Goal: Navigation & Orientation: Find specific page/section

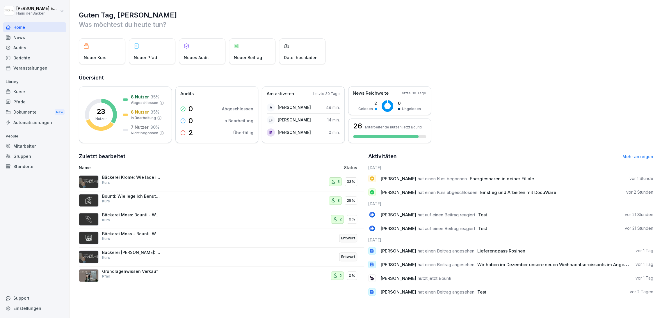
click at [22, 88] on div "Kurse" at bounding box center [34, 91] width 63 height 10
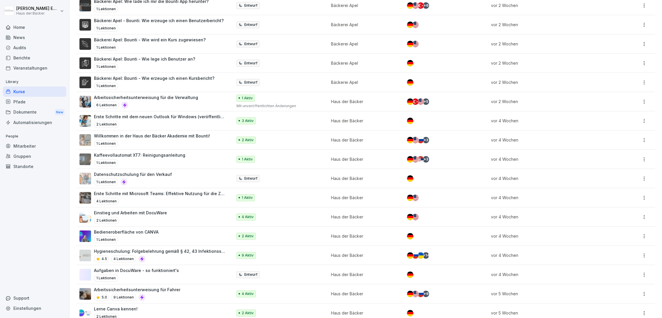
scroll to position [549, 0]
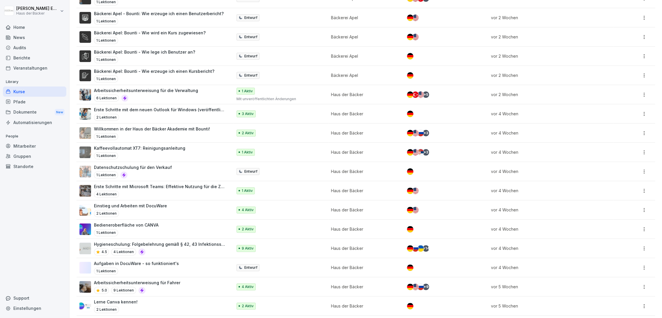
click at [40, 109] on div "Dokumente New" at bounding box center [34, 112] width 63 height 11
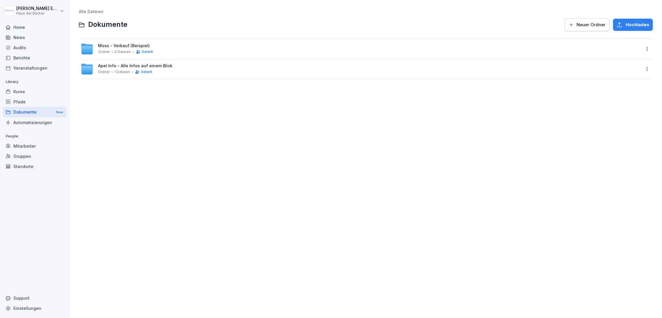
click at [577, 25] on span "Neuer Ordner" at bounding box center [591, 25] width 29 height 6
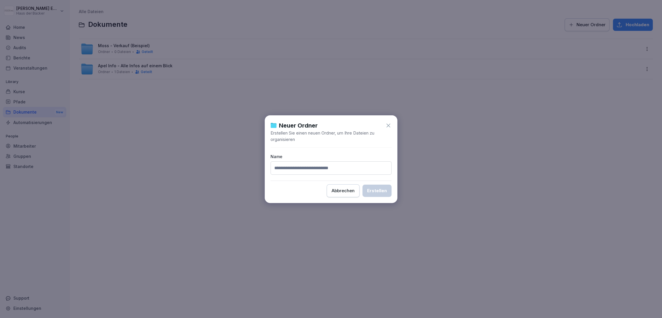
click at [391, 125] on div "Neuer Ordner Erstellen Sie einen neuen Ordner, um Ihre Dateien zu organisieren …" at bounding box center [331, 159] width 133 height 88
click at [389, 125] on icon at bounding box center [388, 125] width 6 height 6
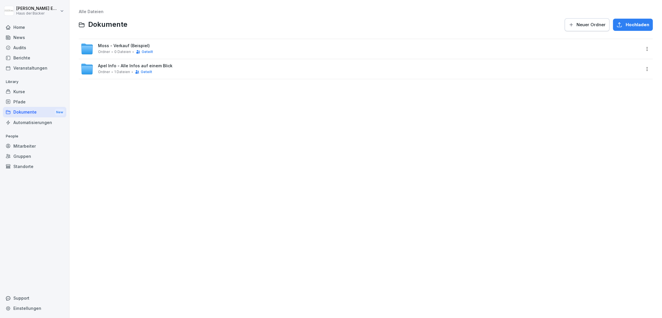
click at [644, 53] on div "Moss - Verkauf (Beispiel) Ordner 0 Dateien Geteilt" at bounding box center [366, 49] width 574 height 20
click at [642, 52] on html "[PERSON_NAME] Haus der Bäcker Home News Audits Berichte Veranstaltungen Library…" at bounding box center [331, 159] width 662 height 318
click at [608, 64] on div "Details" at bounding box center [608, 60] width 15 height 7
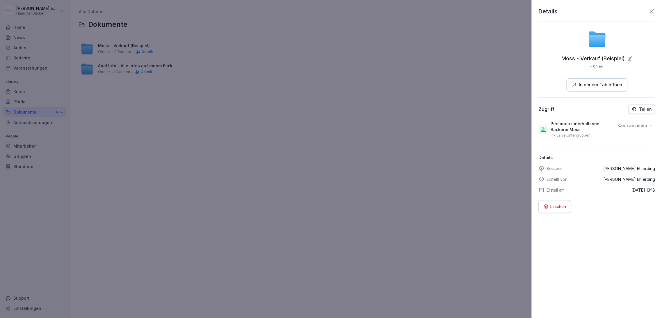
click at [639, 125] on p "Kann ansehen" at bounding box center [633, 125] width 30 height 6
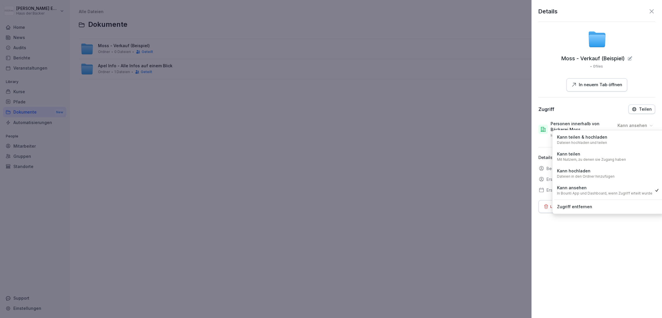
click at [632, 144] on div "Kann teilen & hochladen Dateien hochladen und teilen" at bounding box center [608, 139] width 108 height 15
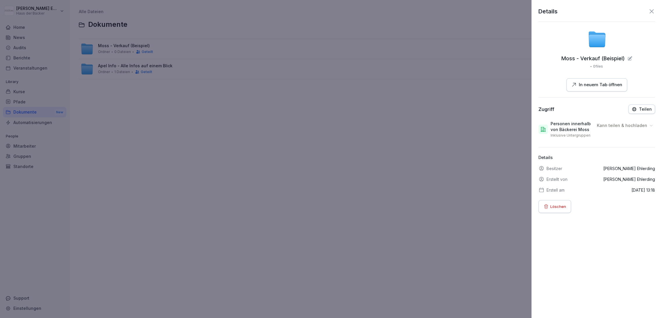
click at [639, 108] on p "Teilen" at bounding box center [645, 109] width 13 height 5
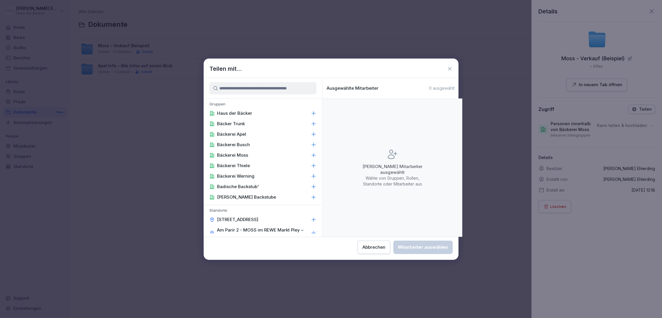
click at [311, 157] on icon at bounding box center [314, 155] width 6 height 6
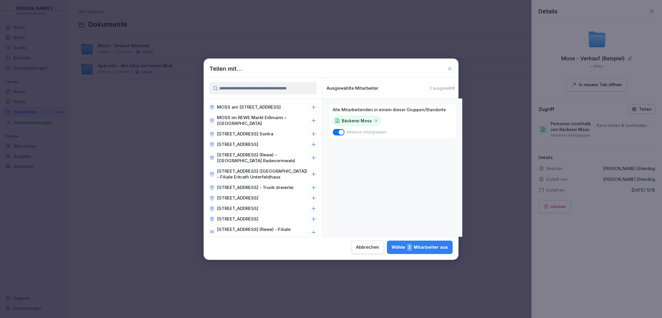
scroll to position [1066, 0]
click at [250, 94] on input at bounding box center [262, 88] width 107 height 12
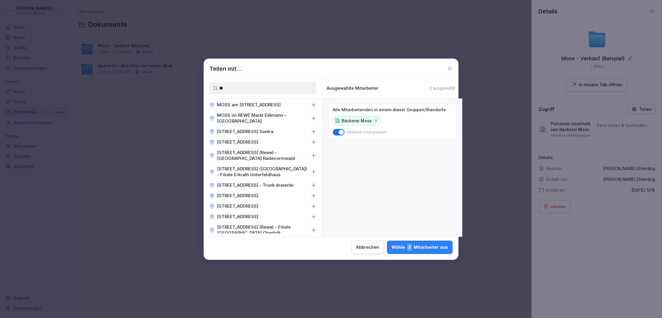
scroll to position [0, 0]
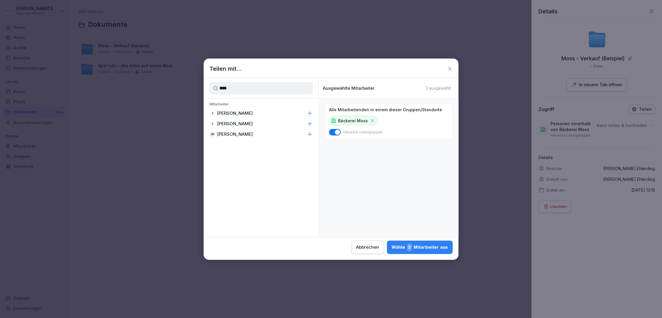
type input "****"
click at [307, 135] on icon at bounding box center [310, 134] width 6 height 6
click at [334, 132] on button "button" at bounding box center [335, 132] width 12 height 6
click at [382, 172] on div "Alle Mitarbeitenden in einem dieser Gruppen/Standorte Bäckerei Moss Inklusive U…" at bounding box center [389, 168] width 140 height 138
click at [412, 246] on span "3" at bounding box center [409, 247] width 5 height 8
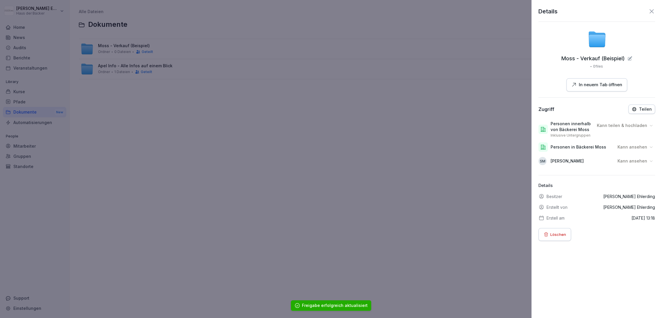
click at [621, 159] on p "Kann ansehen" at bounding box center [633, 161] width 30 height 6
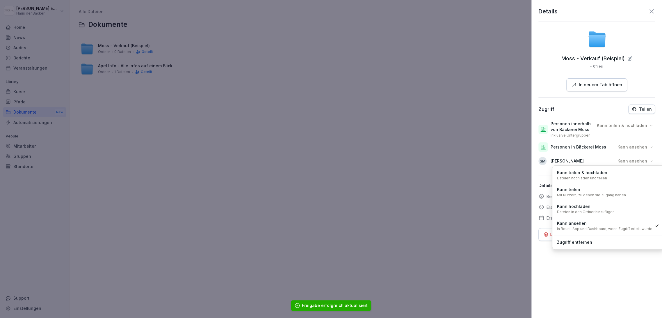
click at [606, 174] on div "Kann teilen & hochladen Dateien hochladen und teilen" at bounding box center [608, 174] width 108 height 15
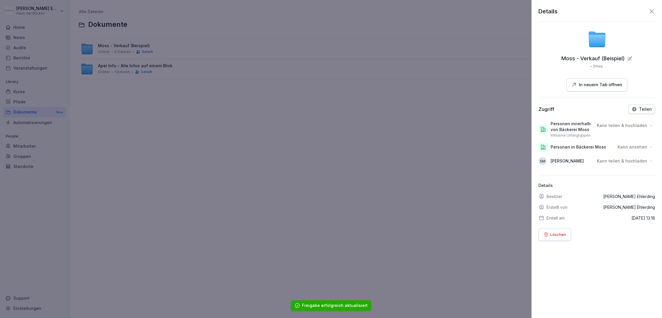
click at [628, 146] on p "Kann ansehen" at bounding box center [633, 147] width 30 height 6
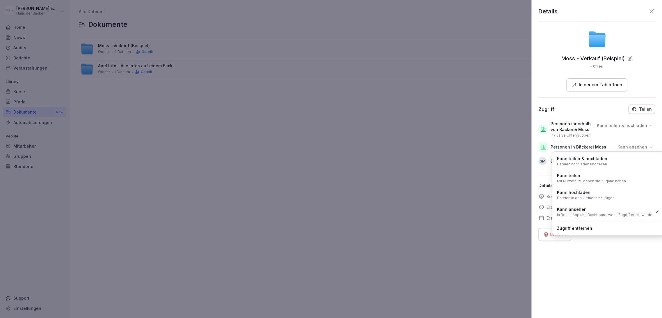
click at [567, 139] on div "Personen innerhalb von Bäckerei Moss Inklusive Untergruppen Kann teilen & hochl…" at bounding box center [596, 129] width 117 height 22
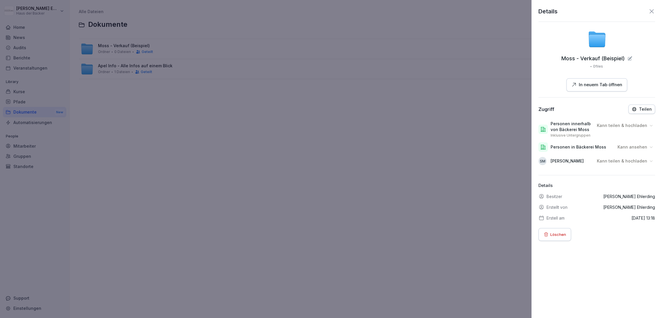
click at [621, 161] on p "Kann teilen & hochladen" at bounding box center [622, 161] width 50 height 6
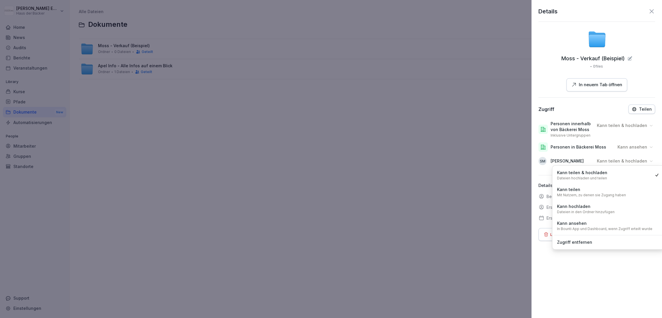
click at [553, 155] on div "SM [PERSON_NAME] Kann teilen & hochladen Kann teilen & hochladen Dateien hochla…" at bounding box center [596, 161] width 117 height 14
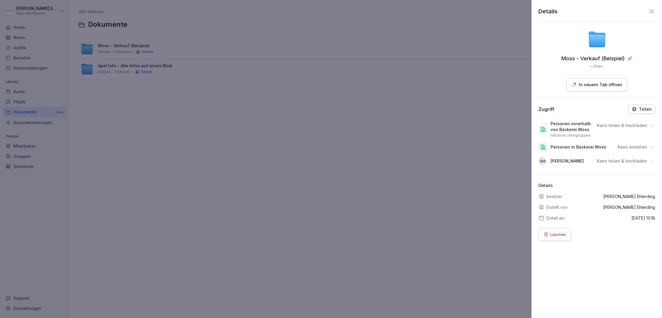
click at [622, 144] on p "Kann ansehen" at bounding box center [633, 147] width 30 height 6
click at [593, 144] on p "Personen in Bäckerei Moss" at bounding box center [579, 147] width 56 height 6
click at [648, 9] on icon at bounding box center [651, 11] width 7 height 7
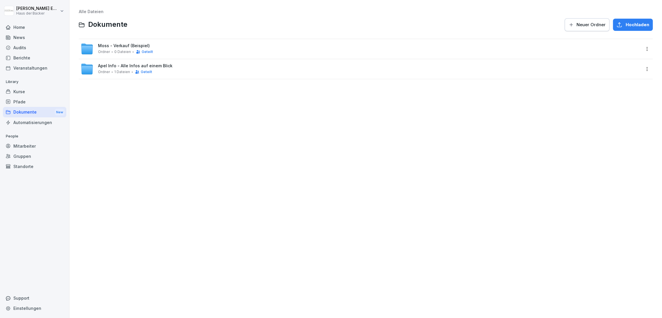
click at [249, 193] on div "Alle Dateien Dokumente Neuer Ordner Hochladen Moss - Verkauf (Beispiel) Ordner …" at bounding box center [366, 158] width 584 height 309
click at [48, 27] on div "Home" at bounding box center [34, 27] width 63 height 10
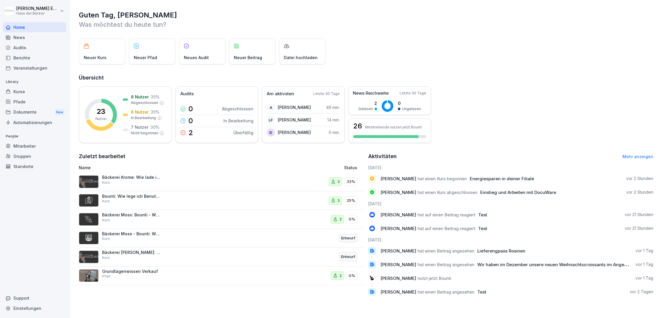
click at [35, 93] on div "Kurse" at bounding box center [34, 91] width 63 height 10
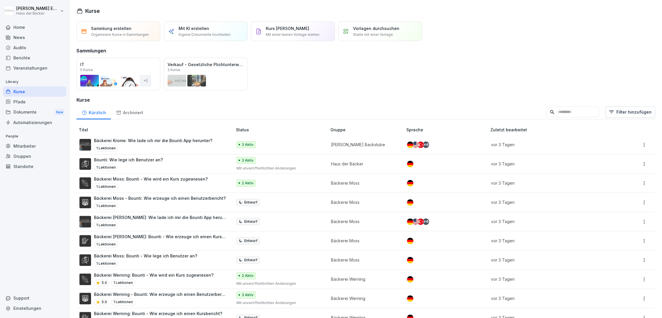
click at [580, 113] on input at bounding box center [572, 111] width 53 height 11
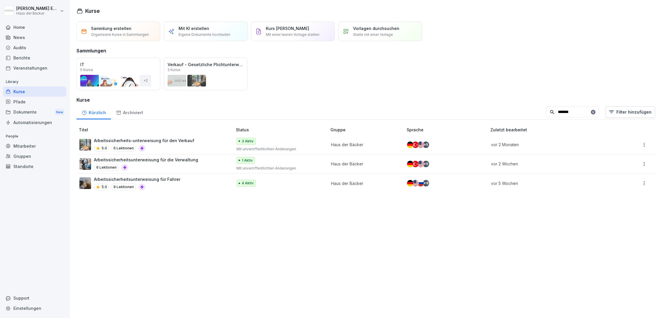
type input "*******"
click at [170, 148] on div "5.0 6 Lektionen" at bounding box center [144, 148] width 100 height 7
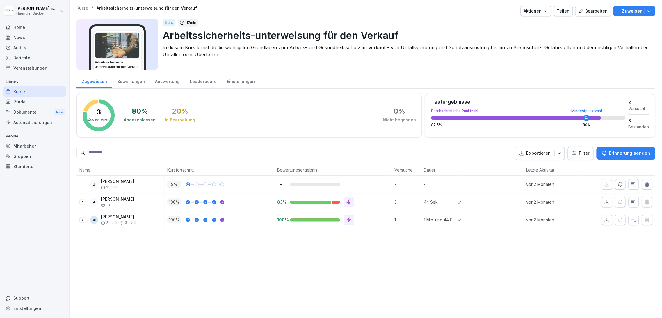
click at [191, 82] on div "Leaderboard" at bounding box center [203, 80] width 37 height 15
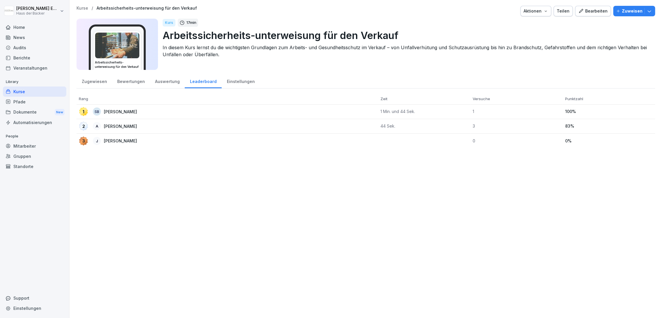
click at [236, 79] on div "Einstellungen" at bounding box center [241, 80] width 38 height 15
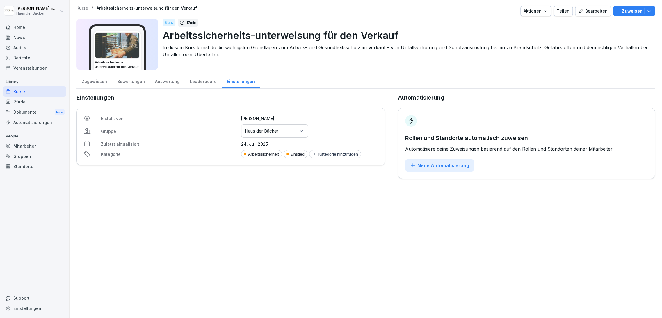
click at [210, 81] on div "Leaderboard" at bounding box center [203, 80] width 37 height 15
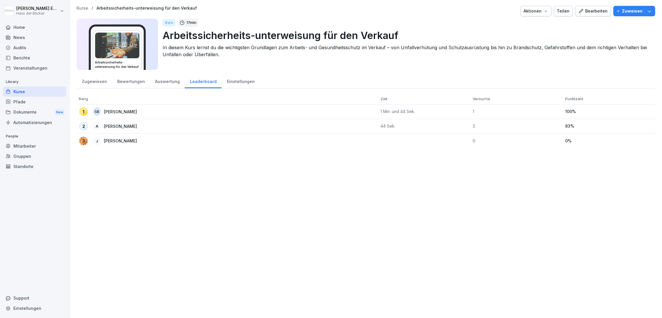
click at [168, 82] on div "Auswertung" at bounding box center [167, 80] width 35 height 15
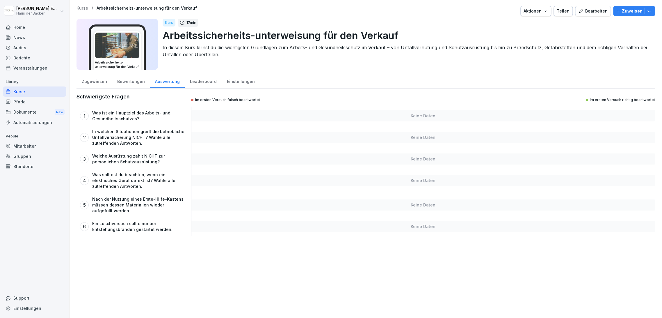
click at [128, 81] on div "Bewertungen" at bounding box center [131, 80] width 38 height 15
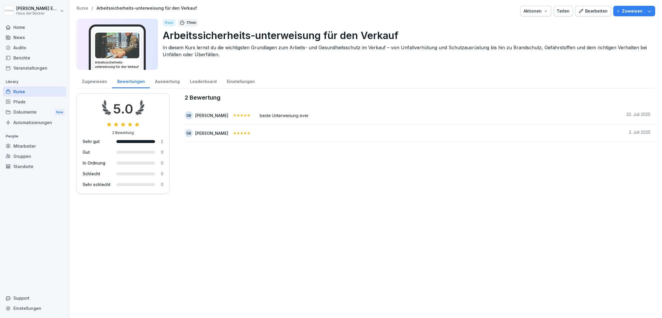
click at [101, 81] on div "Zugewiesen" at bounding box center [93, 80] width 35 height 15
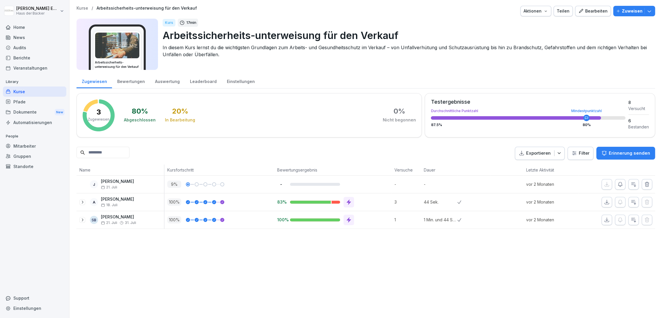
click at [41, 88] on div "Kurse" at bounding box center [34, 91] width 63 height 10
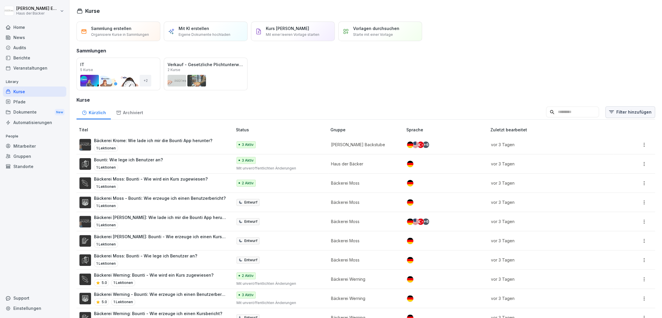
click at [626, 110] on html "Anna-Lea Ehlerding Haus der Bäcker Home News Audits Berichte Veranstaltungen Li…" at bounding box center [331, 159] width 662 height 318
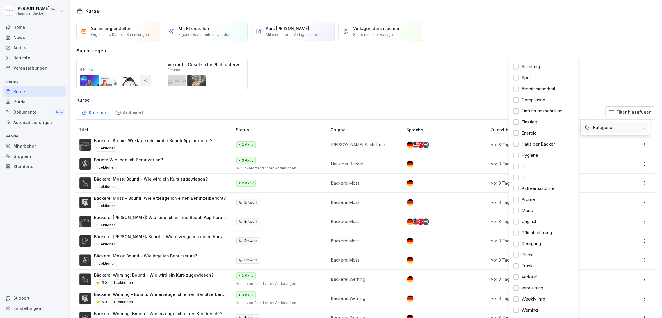
click at [624, 124] on div "Kategorie" at bounding box center [615, 127] width 66 height 11
click at [530, 168] on div "IT" at bounding box center [544, 166] width 66 height 11
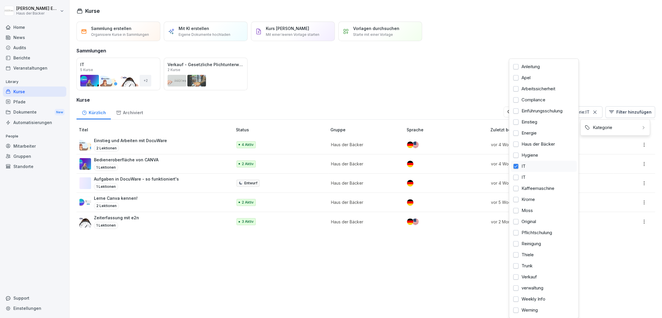
click at [530, 170] on div "IT" at bounding box center [544, 166] width 66 height 11
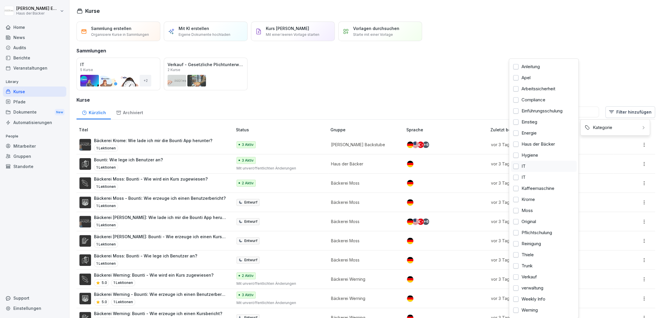
click at [529, 165] on div "IT" at bounding box center [544, 166] width 66 height 11
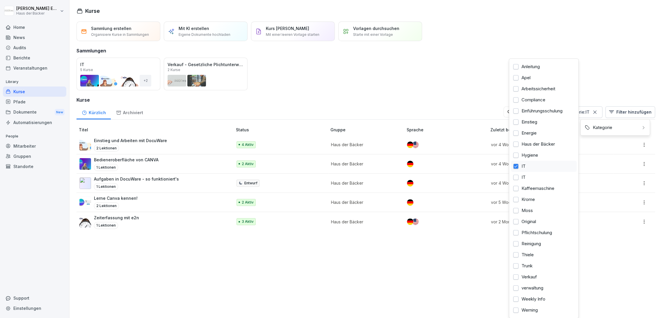
click at [530, 173] on div "IT" at bounding box center [544, 177] width 66 height 11
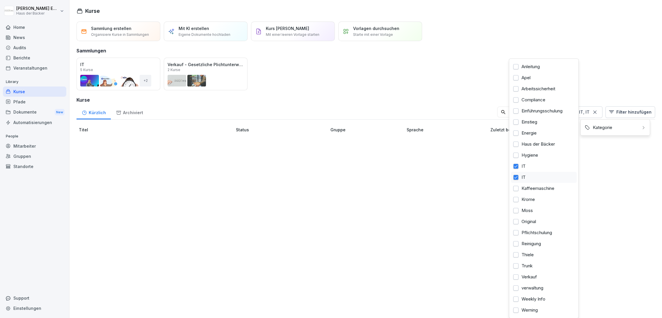
click at [530, 173] on div "IT" at bounding box center [544, 177] width 66 height 11
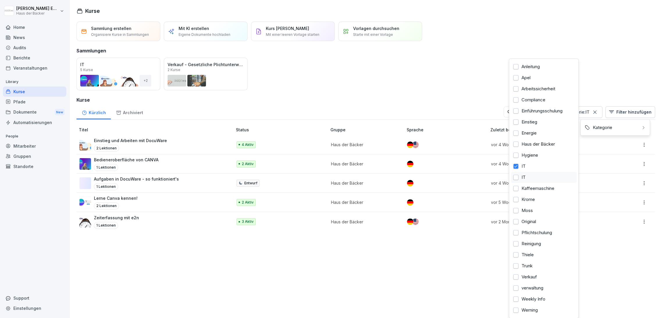
click at [530, 173] on div "IT" at bounding box center [544, 177] width 66 height 11
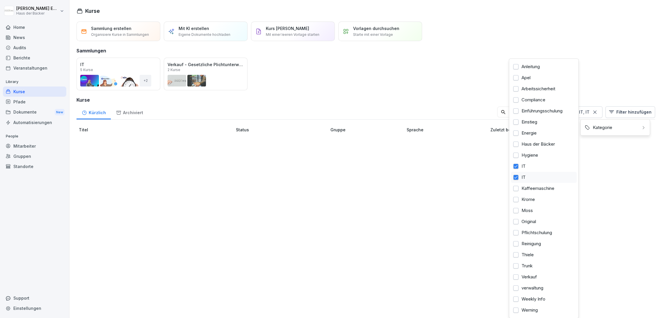
click at [530, 173] on div "IT" at bounding box center [544, 177] width 66 height 11
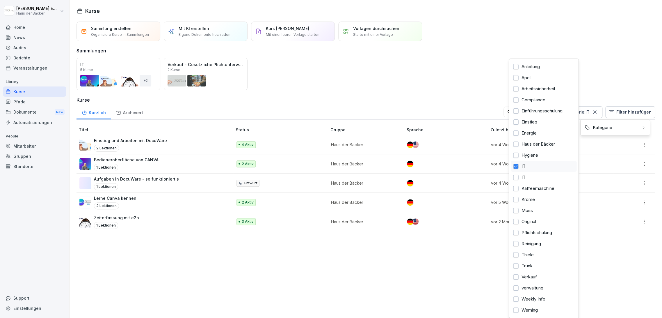
click at [530, 167] on div "IT" at bounding box center [544, 166] width 66 height 11
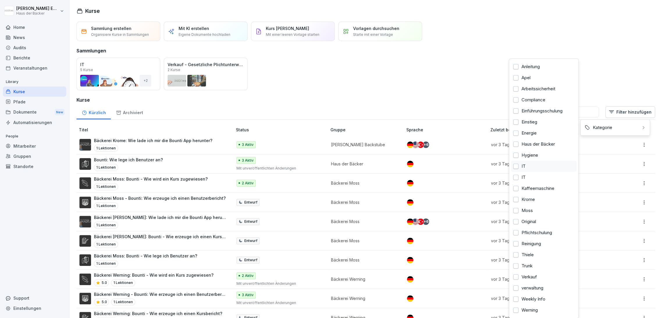
click at [530, 167] on div "IT" at bounding box center [544, 166] width 66 height 11
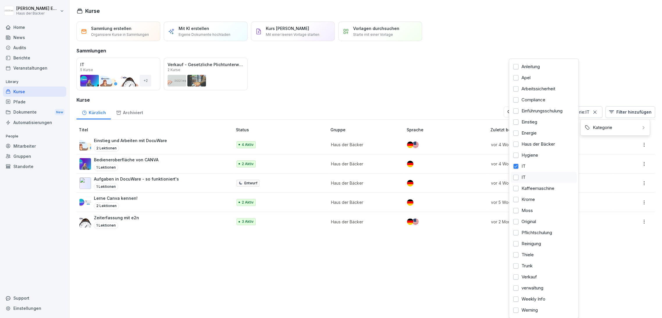
click at [531, 172] on div "IT" at bounding box center [544, 177] width 66 height 11
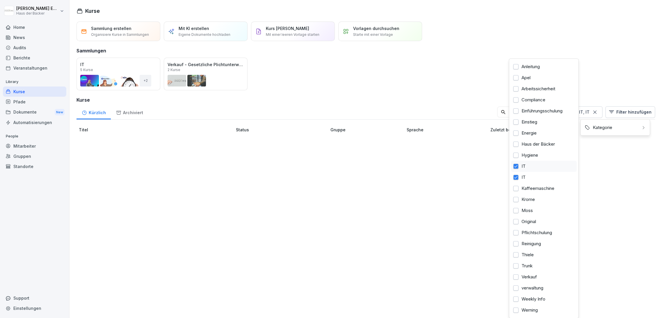
click at [531, 167] on div "IT" at bounding box center [544, 166] width 66 height 11
click at [200, 142] on html "Anna-Lea Ehlerding Haus der Bäcker Home News Audits Berichte Veranstaltungen Li…" at bounding box center [331, 159] width 662 height 318
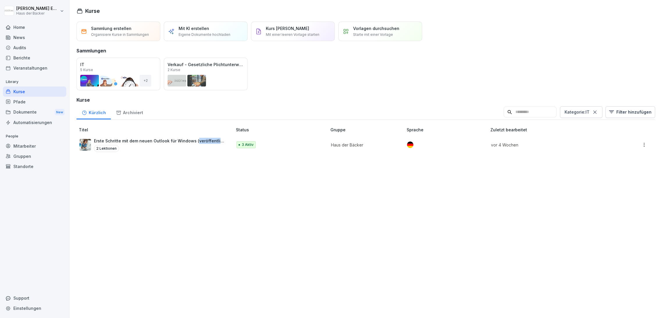
click at [200, 142] on p "Erste Schritte mit dem neuen Outlook für Windows (veröffentlicht [DATE])" at bounding box center [160, 141] width 133 height 6
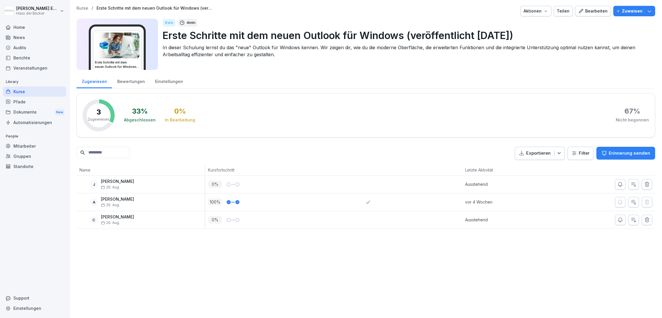
click at [172, 80] on div "Einstellungen" at bounding box center [169, 80] width 38 height 15
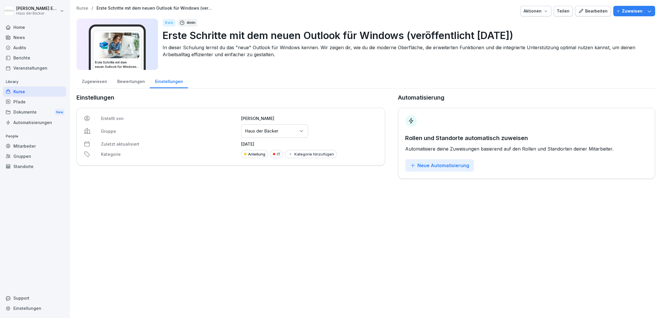
click at [292, 132] on div "Gruppen oder Standorte auswählen Haus der Bäcker" at bounding box center [274, 130] width 67 height 13
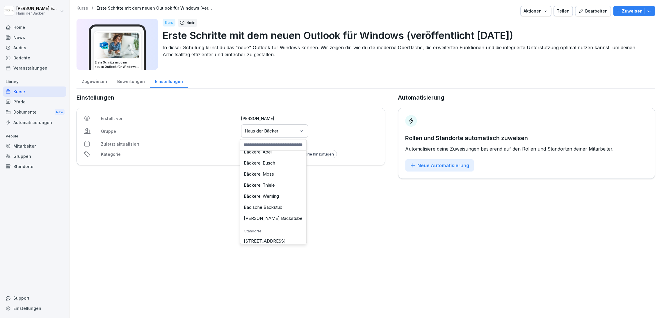
scroll to position [258, 0]
click at [327, 136] on div "Erstellt von Anna-Lea Ehlerding Gruppe Gruppen oder Standorte auswählen Haus de…" at bounding box center [230, 137] width 309 height 58
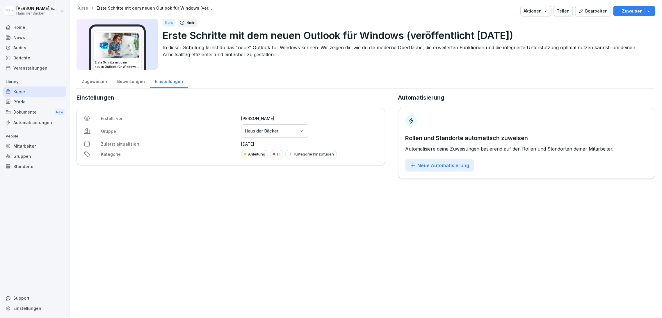
click at [293, 153] on div "Kategorie hinzufügen" at bounding box center [311, 154] width 46 height 5
click at [282, 173] on div "Anleitung" at bounding box center [277, 177] width 72 height 11
click at [265, 205] on div "IT" at bounding box center [277, 202] width 72 height 11
click at [307, 202] on icon "button" at bounding box center [309, 202] width 5 height 5
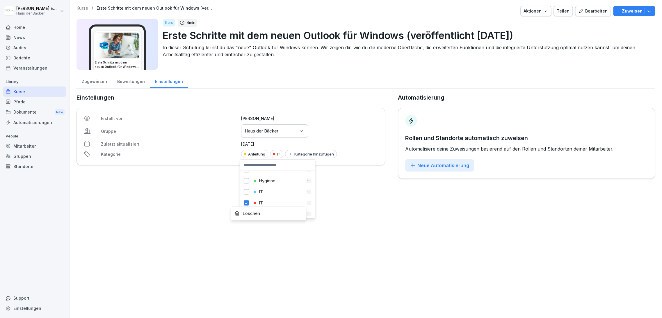
click at [295, 216] on div "Löschen" at bounding box center [268, 213] width 68 height 5
click at [330, 181] on div "Kurse / Erste Schritte mit dem neuen Outlook für Windows (veröffentlicht 27.05.…" at bounding box center [366, 92] width 592 height 184
click at [298, 151] on button "Kategorie hinzufügen" at bounding box center [296, 154] width 52 height 8
type input "**"
click at [282, 198] on div "IT" at bounding box center [278, 199] width 52 height 5
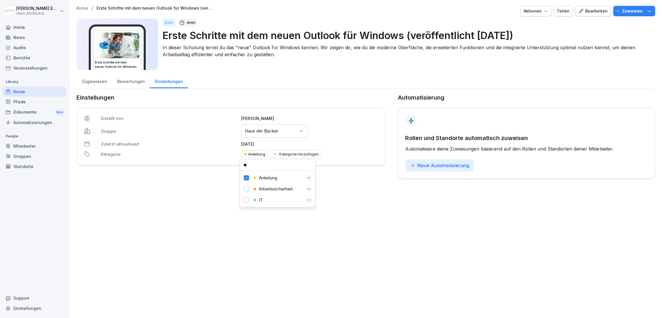
click at [377, 204] on div "Kurse / Erste Schritte mit dem neuen Outlook für Windows (veröffentlicht 27.05.…" at bounding box center [366, 159] width 592 height 318
click at [49, 95] on div "Kurse" at bounding box center [34, 91] width 63 height 10
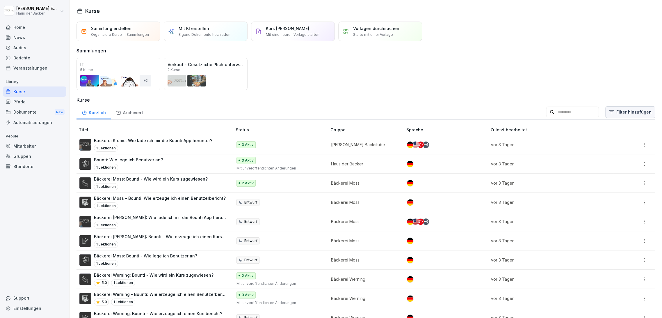
click at [627, 113] on html "Anna-Lea Ehlerding Haus der Bäcker Home News Audits Berichte Veranstaltungen Li…" at bounding box center [331, 159] width 662 height 318
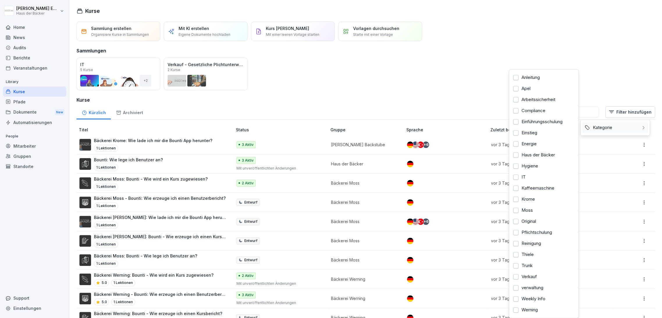
click at [626, 124] on div "Kategorie" at bounding box center [615, 127] width 66 height 11
click at [554, 88] on div "Apel" at bounding box center [544, 88] width 66 height 11
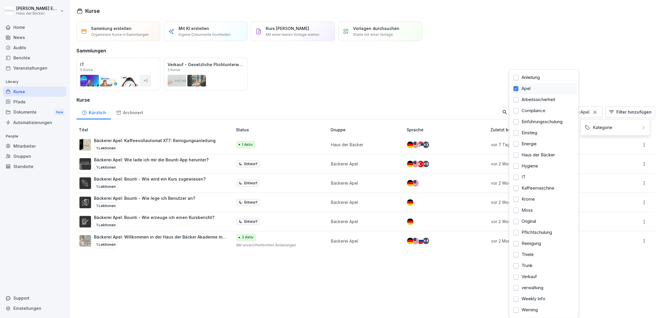
click at [554, 88] on div "Apel" at bounding box center [544, 88] width 66 height 11
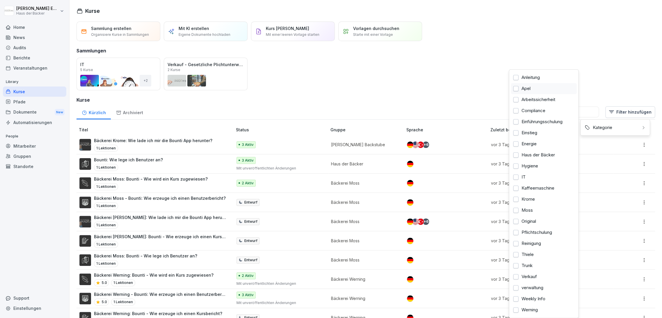
click at [554, 88] on div "Apel" at bounding box center [544, 88] width 66 height 11
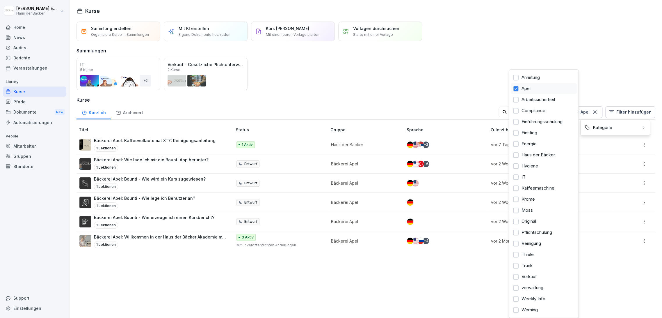
click at [554, 88] on div "Apel" at bounding box center [544, 88] width 66 height 11
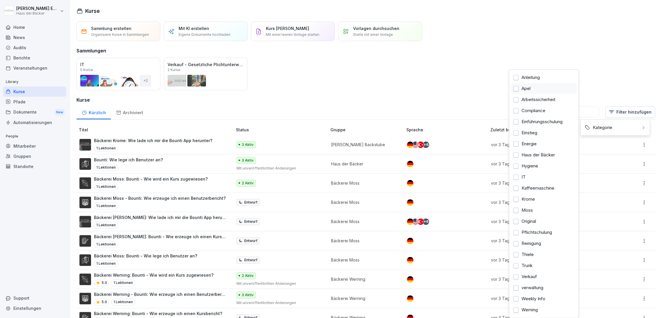
click at [554, 88] on div "Apel" at bounding box center [544, 88] width 66 height 11
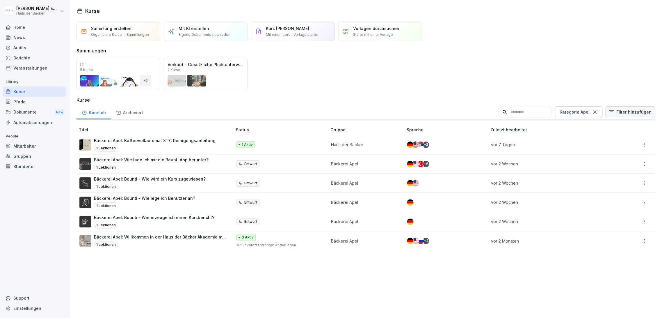
click at [626, 109] on html "Anna-Lea Ehlerding Haus der Bäcker Home News Audits Berichte Veranstaltungen Li…" at bounding box center [331, 159] width 662 height 318
click at [626, 111] on html "Anna-Lea Ehlerding Haus der Bäcker Home News Audits Berichte Veranstaltungen Li…" at bounding box center [331, 159] width 662 height 318
click at [592, 110] on html "Anna-Lea Ehlerding Haus der Bäcker Home News Audits Berichte Veranstaltungen Li…" at bounding box center [331, 159] width 662 height 318
click at [592, 110] on icon at bounding box center [595, 112] width 6 height 6
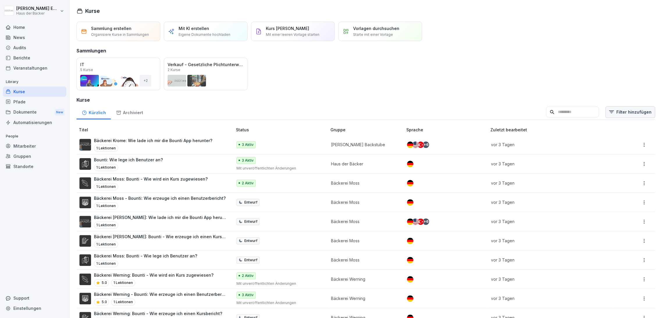
click at [618, 113] on html "Anna-Lea Ehlerding Haus der Bäcker Home News Audits Berichte Veranstaltungen Li…" at bounding box center [331, 159] width 662 height 318
click at [618, 118] on html "Anna-Lea Ehlerding Haus der Bäcker Home News Audits Berichte Veranstaltungen Li…" at bounding box center [331, 159] width 662 height 318
click at [617, 113] on html "Anna-Lea Ehlerding Haus der Bäcker Home News Audits Berichte Veranstaltungen Li…" at bounding box center [331, 159] width 662 height 318
click at [617, 130] on div "Kategorie" at bounding box center [615, 127] width 66 height 11
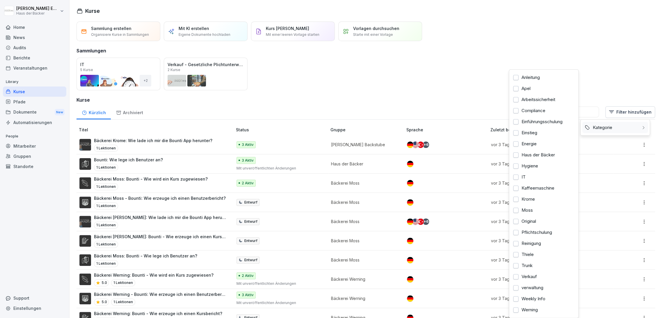
click at [617, 130] on div "Kategorie" at bounding box center [615, 127] width 66 height 11
click at [617, 129] on div "Kategorie" at bounding box center [615, 127] width 66 height 11
click at [611, 88] on html "Anna-Lea Ehlerding Haus der Bäcker Home News Audits Berichte Veranstaltungen Li…" at bounding box center [331, 159] width 662 height 318
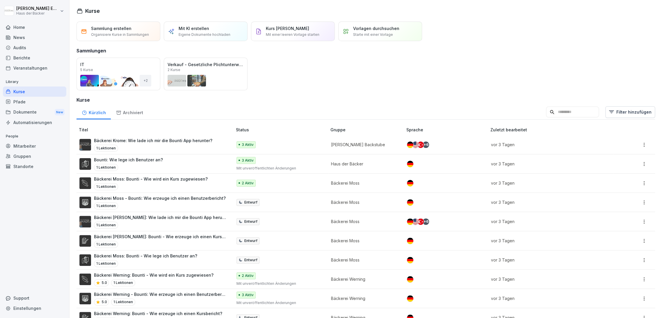
click at [47, 142] on div "Mitarbeiter" at bounding box center [34, 146] width 63 height 10
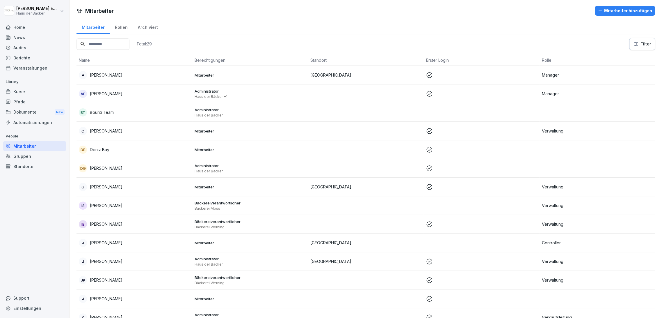
click at [102, 47] on input at bounding box center [102, 43] width 53 height 11
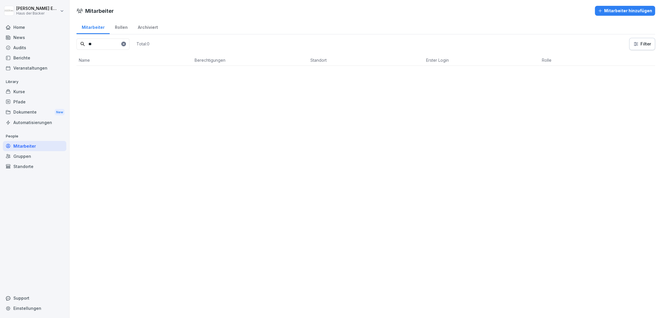
type input "*"
type input "****"
click at [114, 74] on p "Test Akademie" at bounding box center [104, 75] width 29 height 6
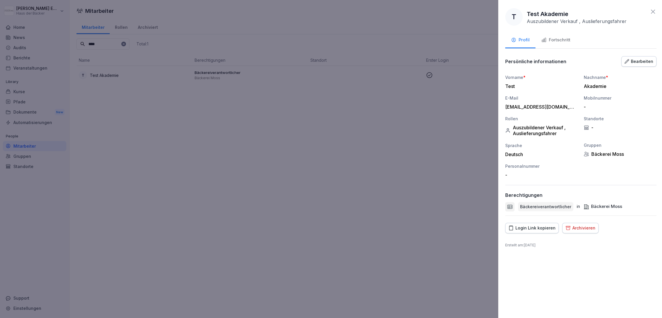
click at [114, 74] on div at bounding box center [331, 159] width 662 height 318
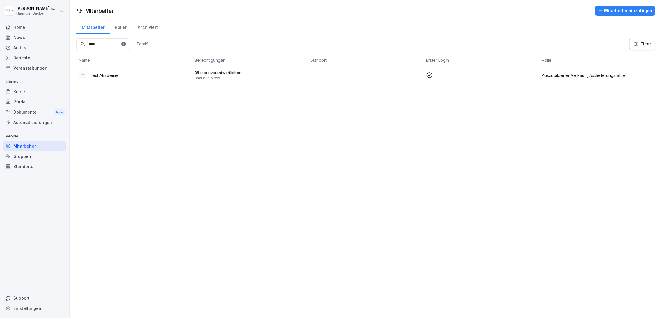
click at [19, 11] on html "Anna-Lea Ehlerding Haus der Bäcker Home News Audits Berichte Veranstaltungen Li…" at bounding box center [331, 159] width 662 height 318
click at [33, 39] on div "Abmelden" at bounding box center [37, 36] width 58 height 11
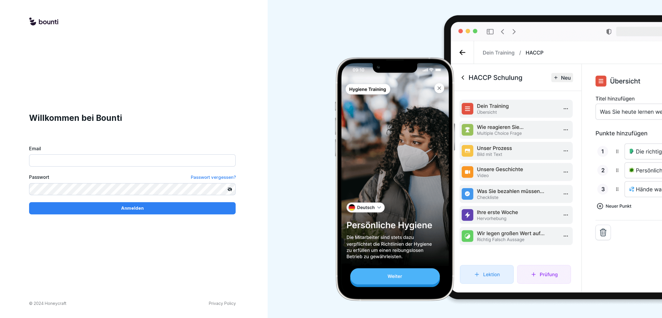
click at [76, 160] on input "Email" at bounding box center [132, 160] width 207 height 12
click at [113, 158] on input "Email" at bounding box center [132, 160] width 207 height 12
paste input "**********"
type input "**********"
click at [135, 206] on p "Anmelden" at bounding box center [132, 208] width 23 height 6
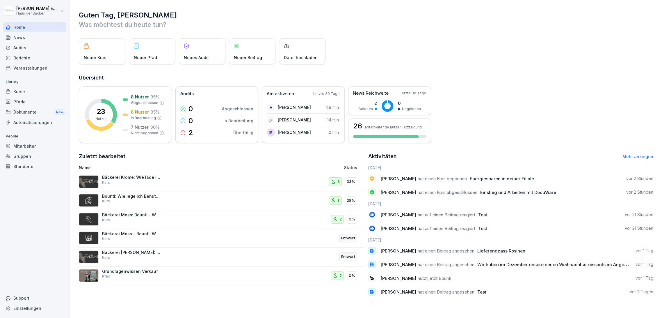
click at [48, 90] on div "Kurse" at bounding box center [34, 91] width 63 height 10
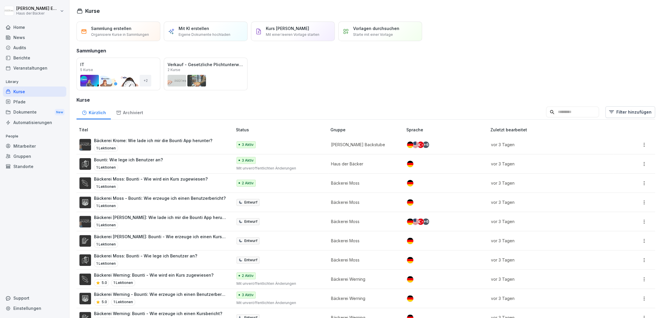
click at [49, 103] on div "Pfade" at bounding box center [34, 102] width 63 height 10
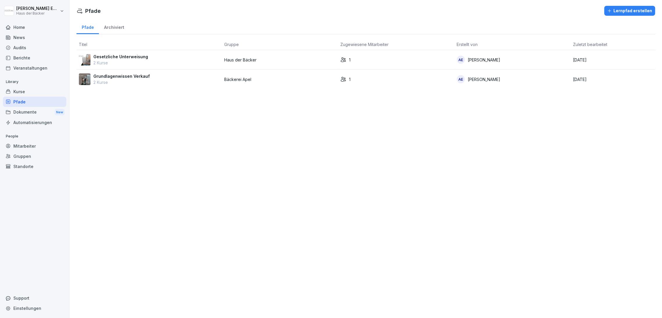
click at [47, 116] on div "Dokumente New" at bounding box center [34, 112] width 63 height 11
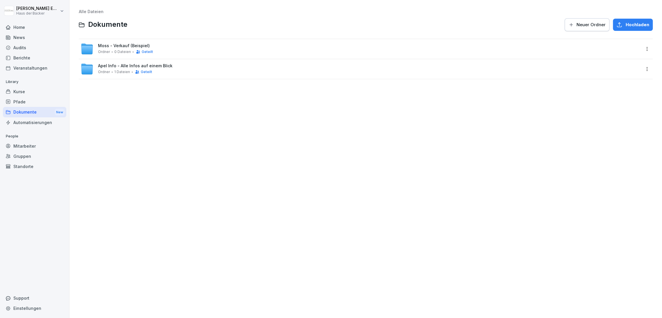
click at [46, 122] on div "Automatisierungen" at bounding box center [34, 122] width 63 height 10
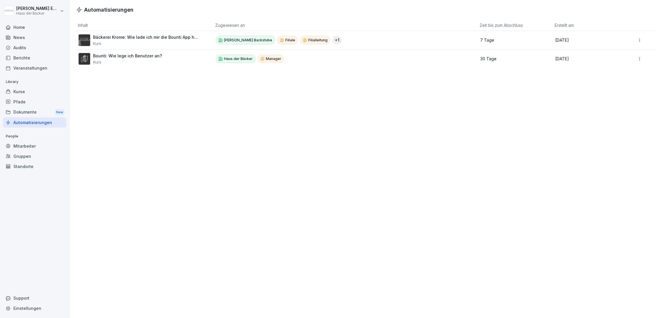
click at [37, 146] on div "Mitarbeiter" at bounding box center [34, 146] width 63 height 10
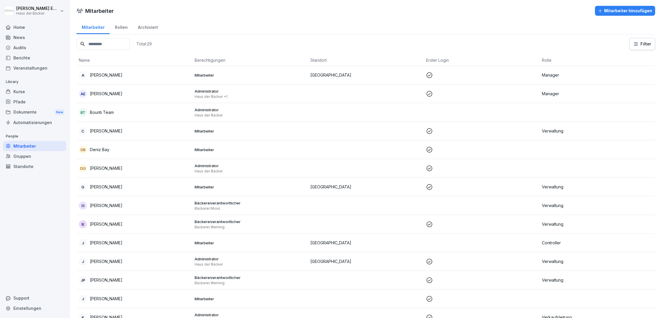
click at [650, 42] on div "Mitarbeiter Rollen Archiviert Total: 29 Filter Name Berechtigungen Standort Ers…" at bounding box center [366, 314] width 592 height 591
click at [640, 43] on html "Anna-Lea Ehlerding Haus der Bäcker Home News Audits Berichte Veranstaltungen Li…" at bounding box center [331, 159] width 662 height 318
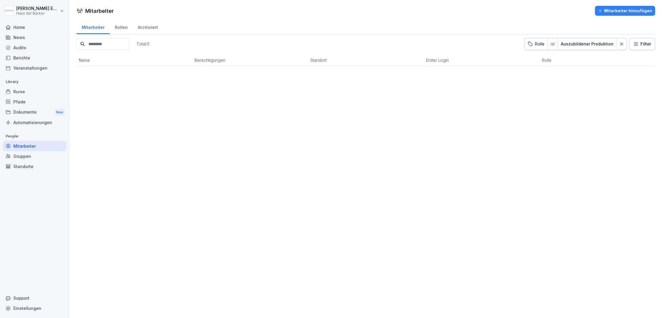
click at [617, 41] on div at bounding box center [622, 44] width 10 height 12
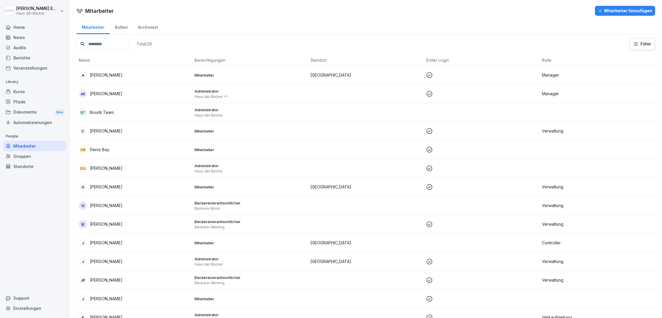
click at [127, 31] on div "Rollen" at bounding box center [121, 26] width 23 height 15
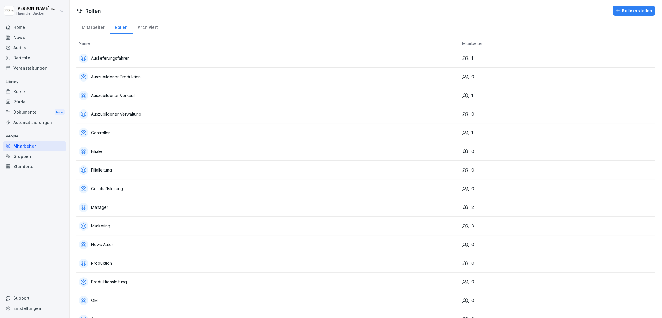
click at [149, 25] on div "Archiviert" at bounding box center [148, 26] width 30 height 15
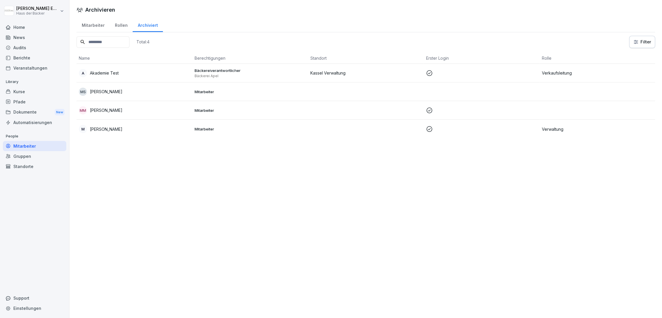
click at [133, 25] on div "Archiviert" at bounding box center [148, 24] width 30 height 15
click at [113, 25] on div "Rollen" at bounding box center [121, 24] width 23 height 15
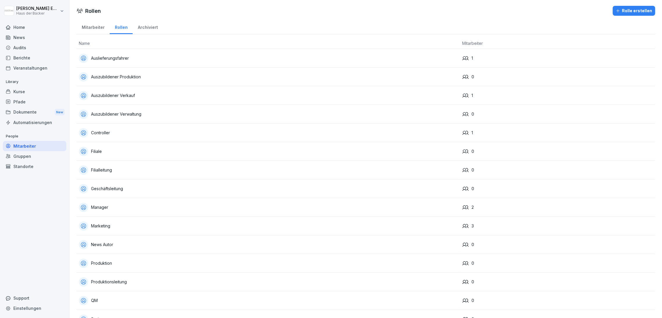
click at [99, 25] on div "Mitarbeiter" at bounding box center [92, 26] width 33 height 15
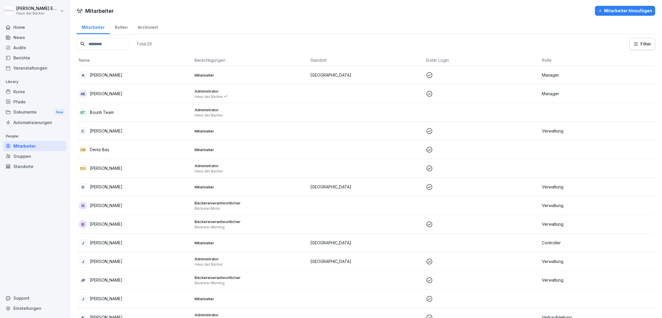
click at [123, 27] on div "Rollen" at bounding box center [121, 26] width 23 height 15
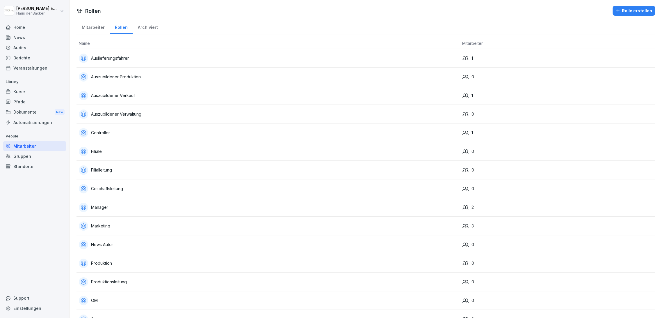
click at [147, 27] on div "Archiviert" at bounding box center [148, 26] width 30 height 15
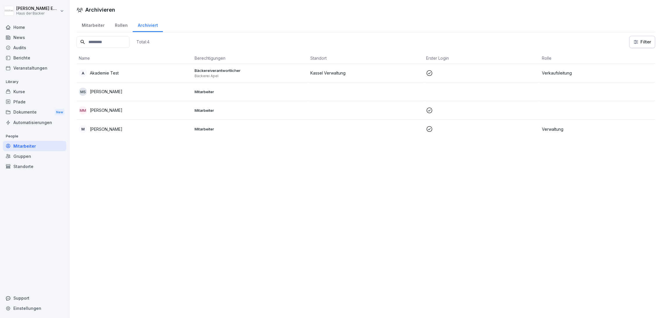
click at [54, 102] on div "Pfade" at bounding box center [34, 102] width 63 height 10
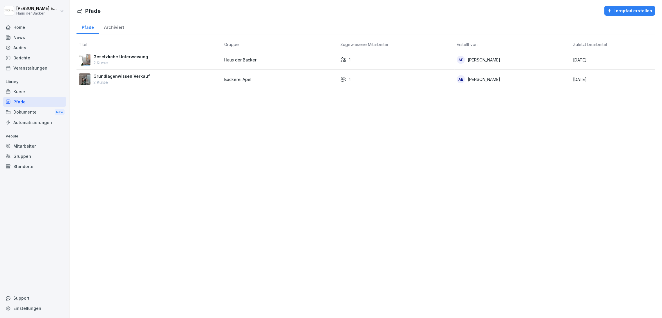
click at [54, 110] on div "Dokumente New" at bounding box center [34, 112] width 63 height 11
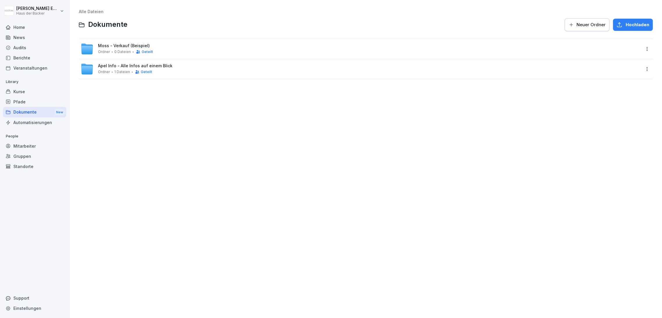
click at [51, 31] on div "Home" at bounding box center [34, 27] width 63 height 10
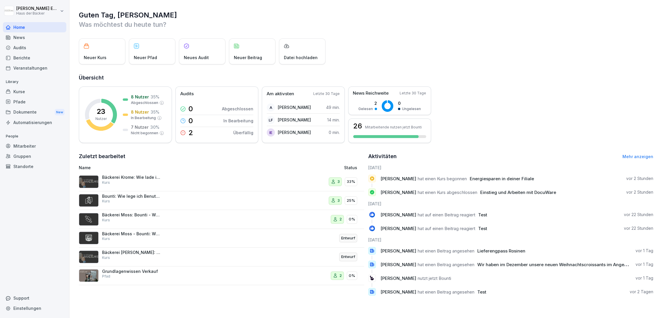
click at [50, 37] on div "News" at bounding box center [34, 37] width 63 height 10
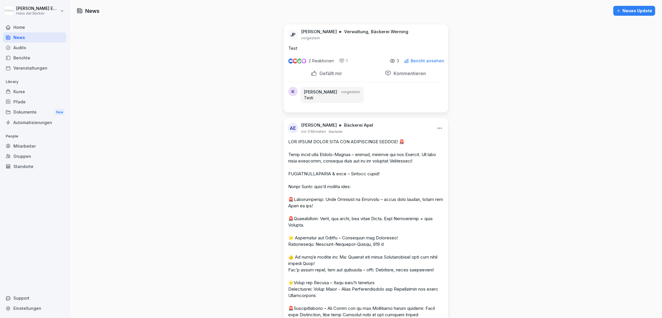
click at [49, 27] on div "Home" at bounding box center [34, 27] width 63 height 10
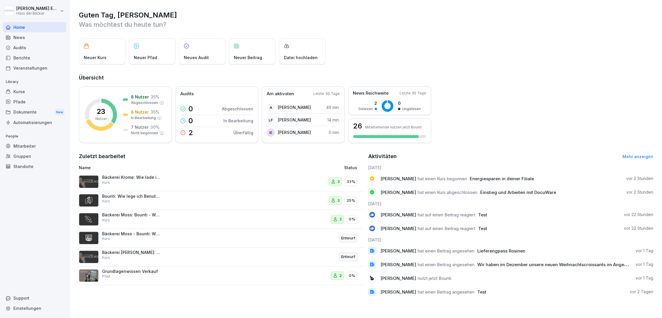
click at [30, 72] on div "Veranstaltungen" at bounding box center [34, 68] width 63 height 10
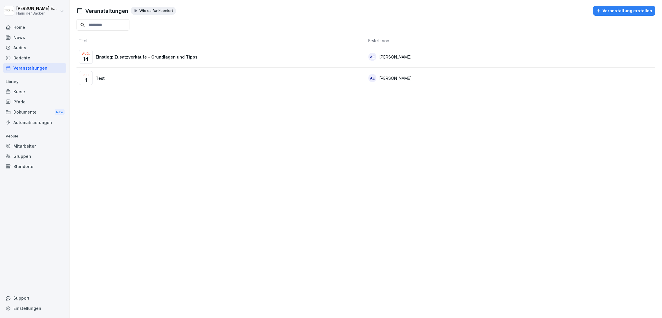
click at [52, 29] on div "Home" at bounding box center [34, 27] width 63 height 10
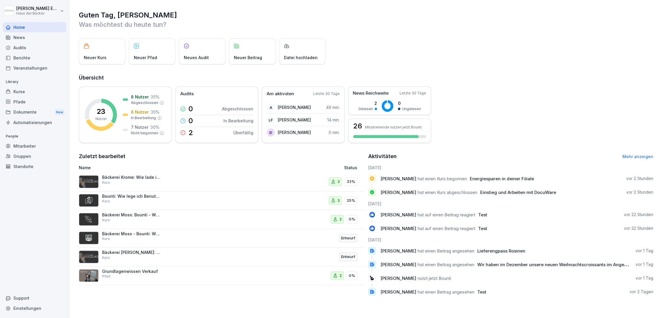
click at [52, 35] on div "News" at bounding box center [34, 37] width 63 height 10
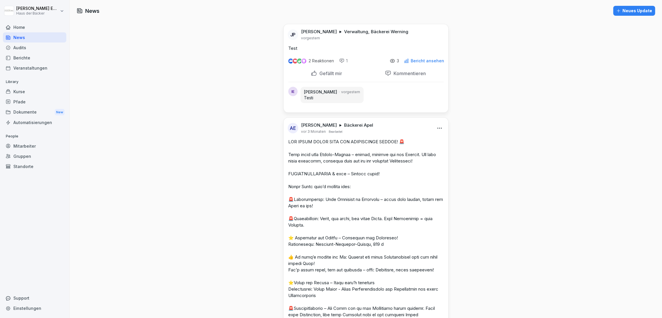
click at [23, 48] on div "Audits" at bounding box center [34, 47] width 63 height 10
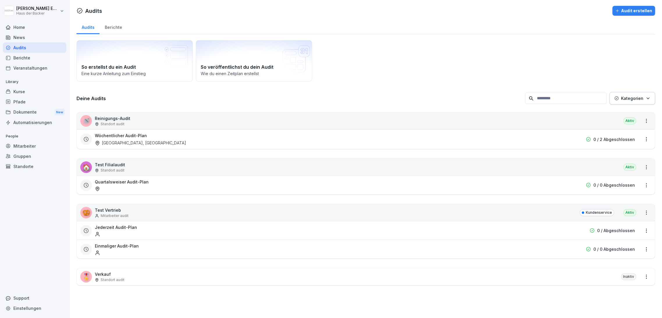
click at [23, 58] on div "Berichte" at bounding box center [34, 58] width 63 height 10
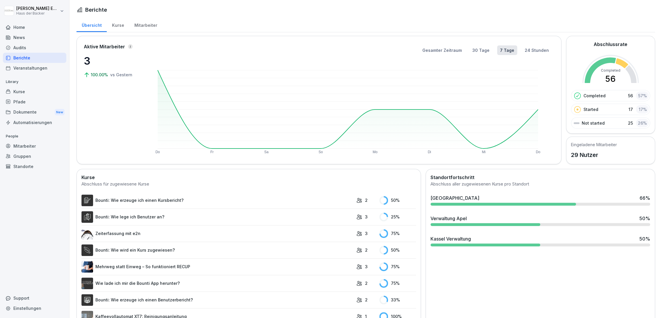
click at [21, 28] on div "Home" at bounding box center [34, 27] width 63 height 10
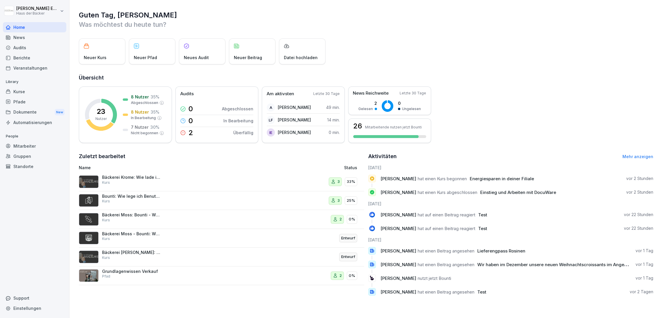
click at [22, 156] on div "Gruppen" at bounding box center [34, 156] width 63 height 10
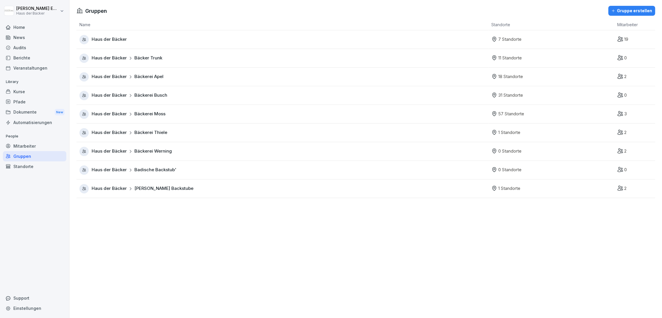
click at [22, 163] on div "Standorte" at bounding box center [34, 166] width 63 height 10
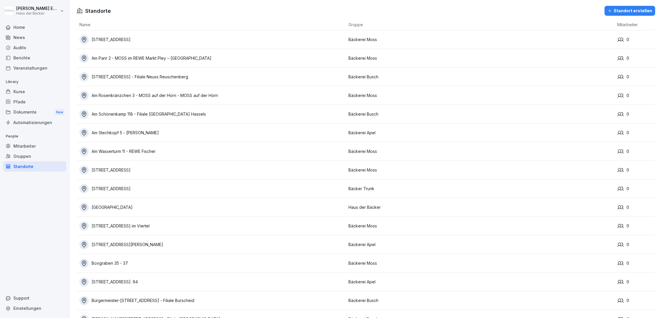
click at [23, 151] on div "Gruppen" at bounding box center [34, 156] width 63 height 10
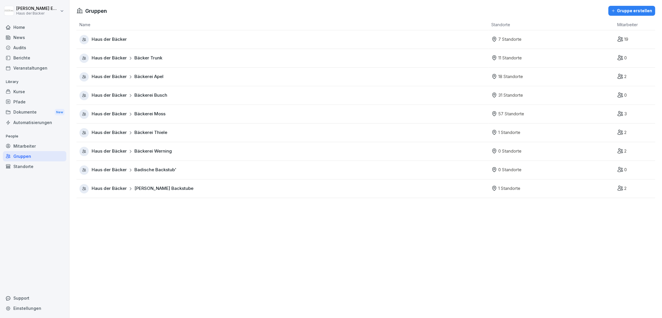
click at [54, 167] on div "Standorte" at bounding box center [34, 166] width 63 height 10
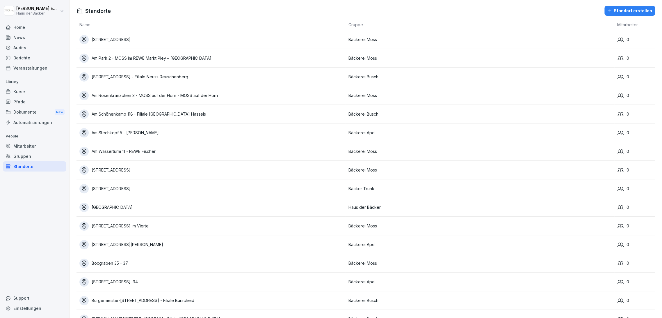
click at [46, 146] on div "Mitarbeiter" at bounding box center [34, 146] width 63 height 10
